Goal: Task Accomplishment & Management: Manage account settings

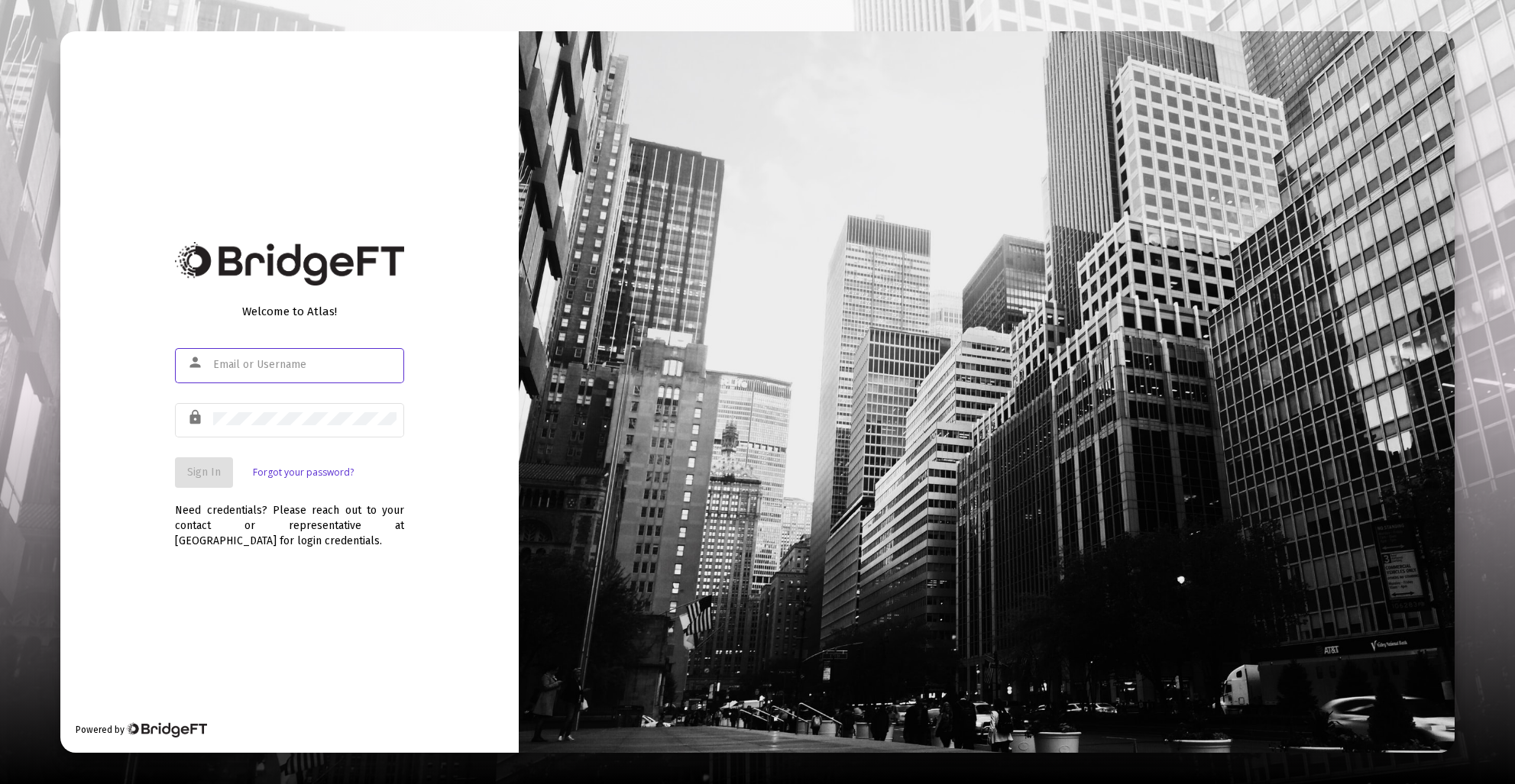
type input "broadacres2@gmail.com"
click at [307, 426] on div at bounding box center [305, 419] width 184 height 38
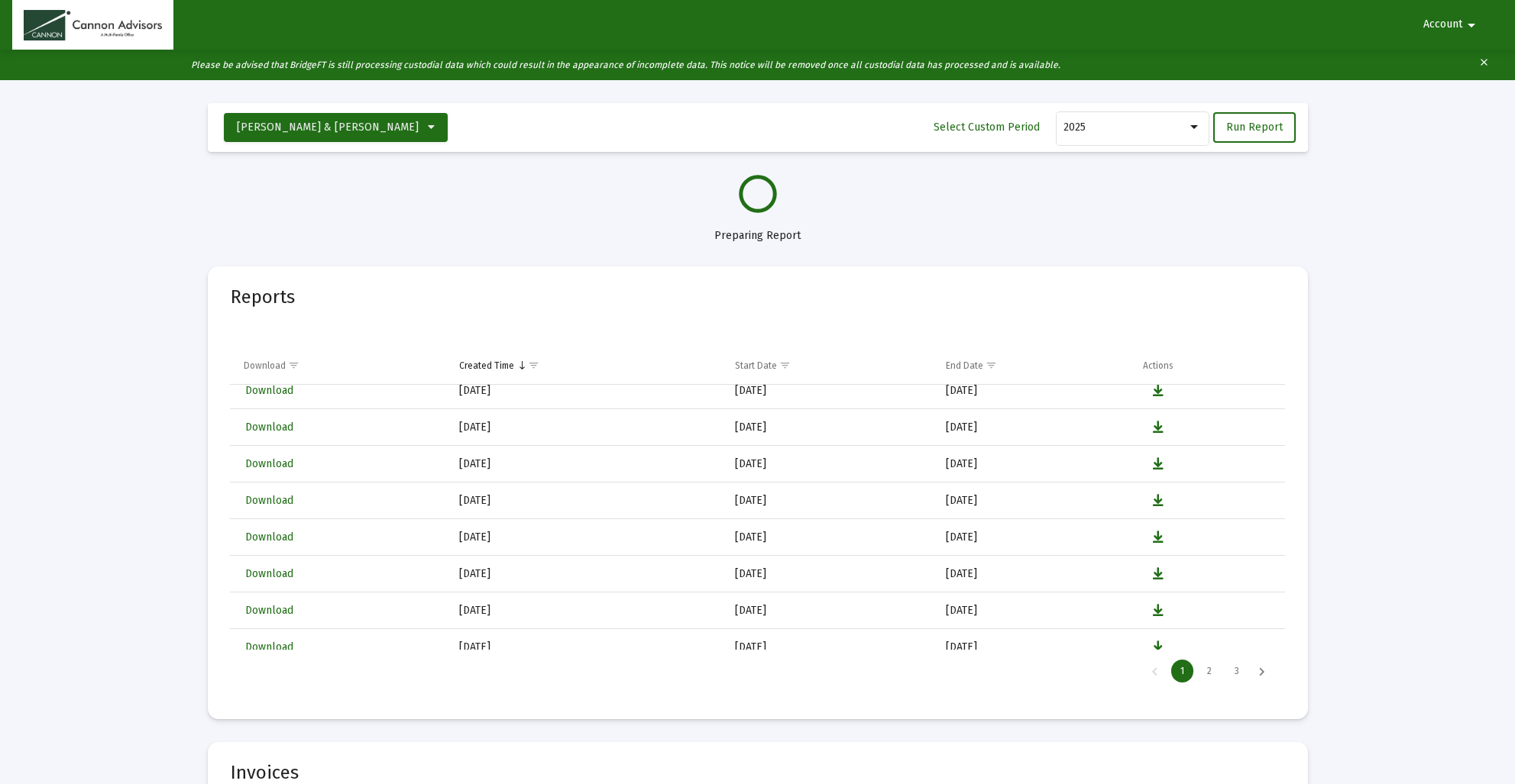
scroll to position [89, 0]
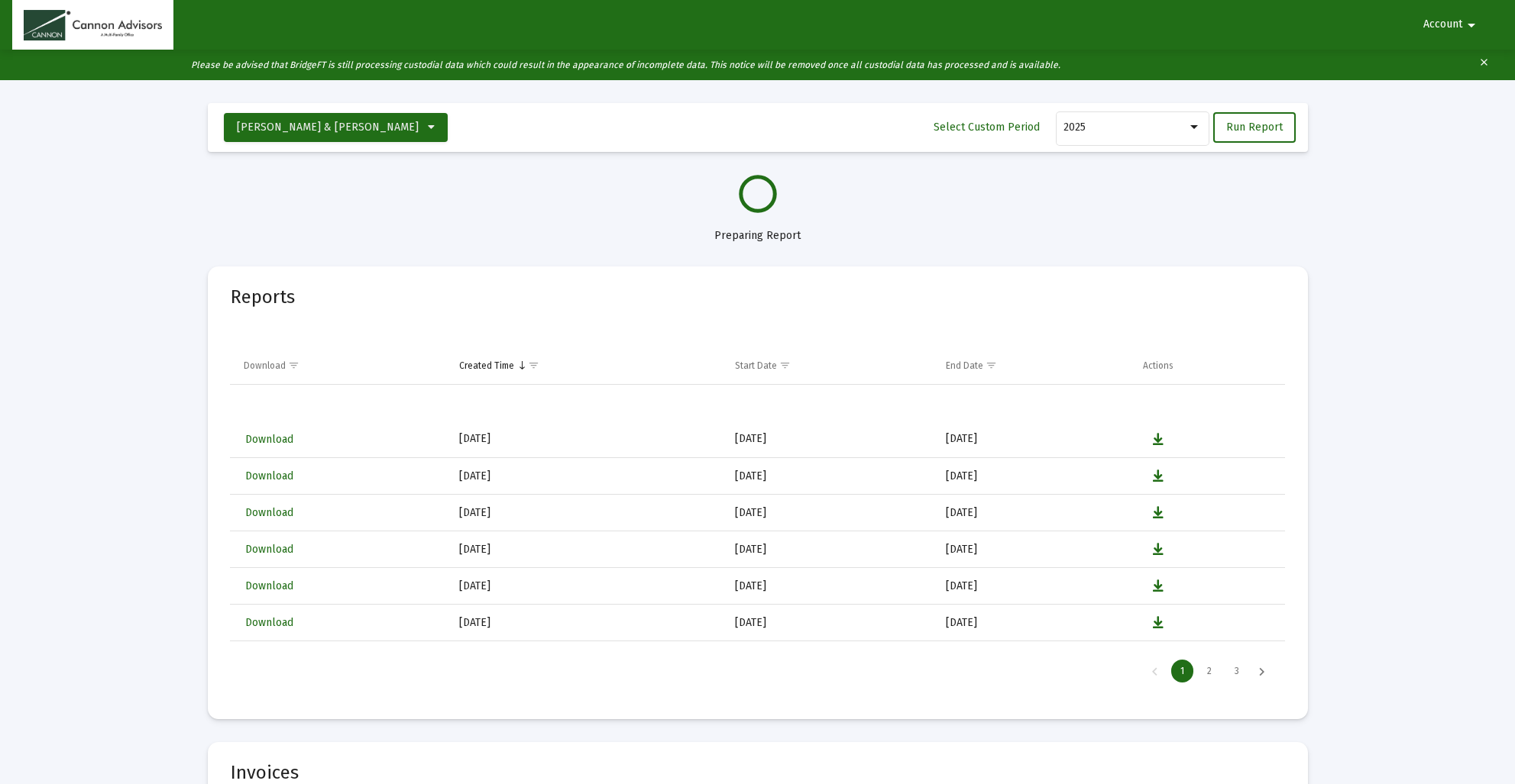
select select "View all"
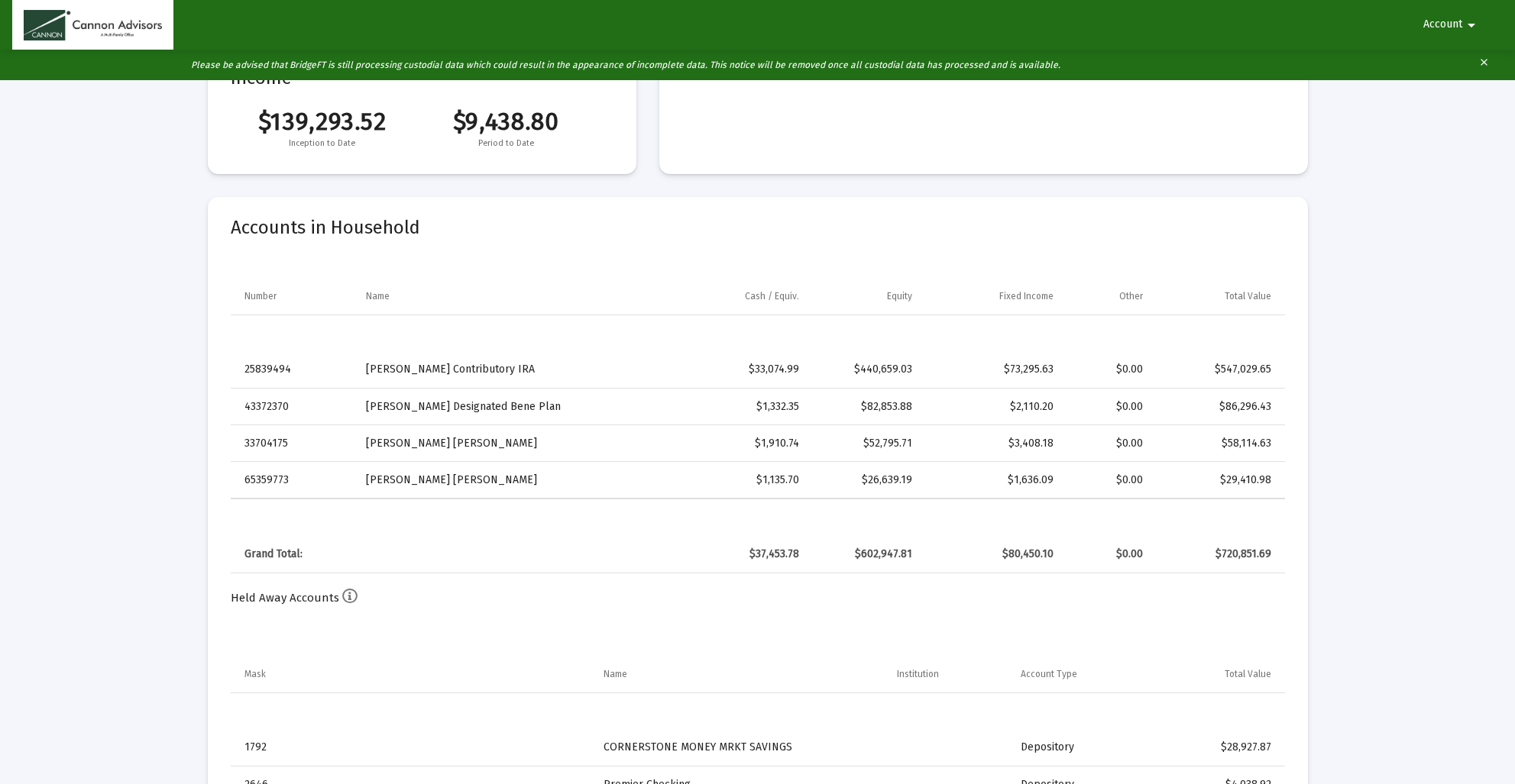
scroll to position [370, 0]
click at [1474, 25] on mat-icon "arrow_drop_down" at bounding box center [1471, 25] width 18 height 31
click at [1460, 63] on button "Logout" at bounding box center [1447, 65] width 85 height 37
